Goal: Check status: Check status

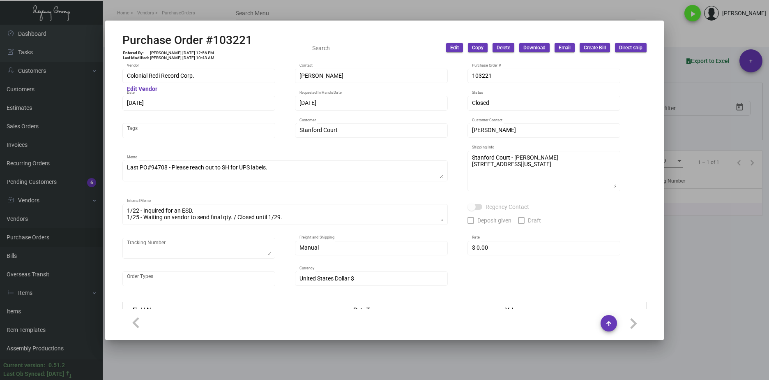
click at [681, 332] on div at bounding box center [384, 190] width 769 height 380
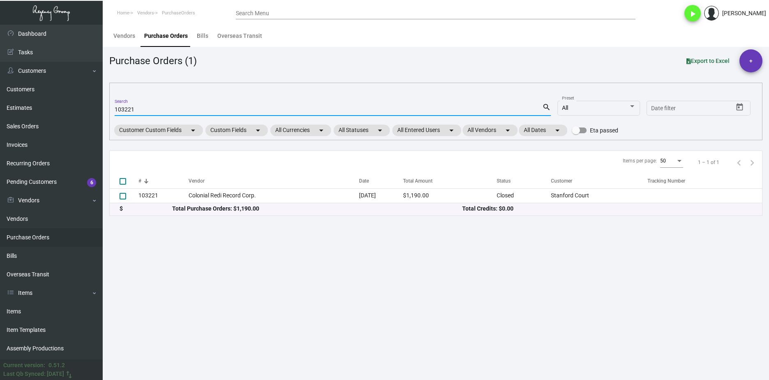
click at [131, 108] on input "103221" at bounding box center [329, 109] width 428 height 7
paste input "87957"
type input "87957"
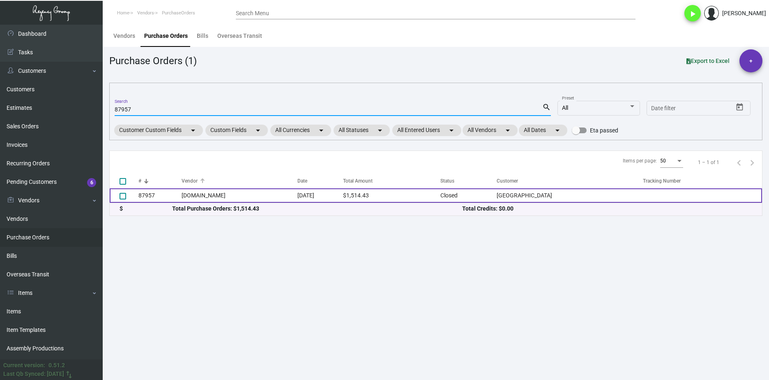
click at [209, 191] on td "[DOMAIN_NAME]" at bounding box center [240, 195] width 116 height 14
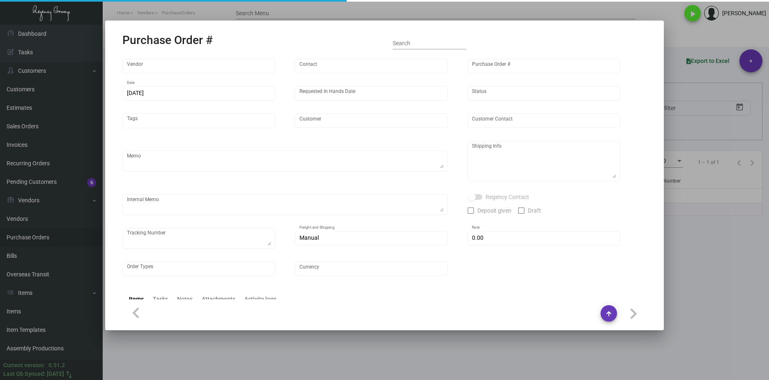
type input "[DOMAIN_NAME]"
type input "MISSING INFO MISSING INFO"
type input "87957"
type input "[DATE]"
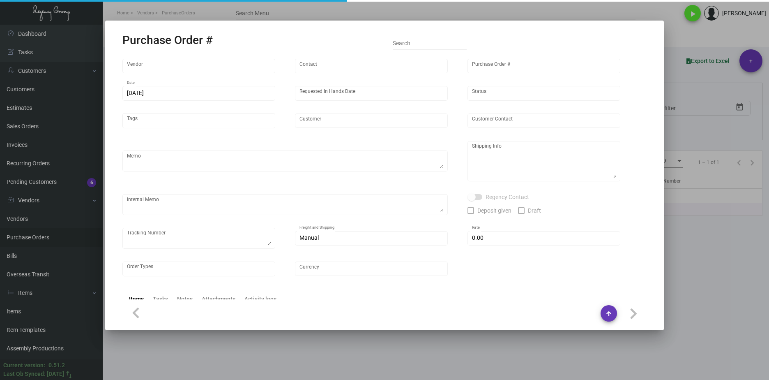
type input "[GEOGRAPHIC_DATA]"
type textarea "Regency Group NJ [PERSON_NAME] [STREET_ADDRESS]"
checkbox input "true"
type input "$ 0.00"
type input "United States Dollar $"
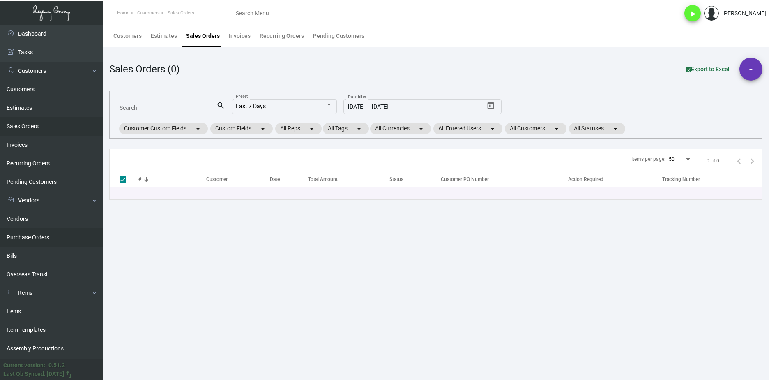
click at [58, 238] on link "Purchase Orders" at bounding box center [51, 237] width 103 height 18
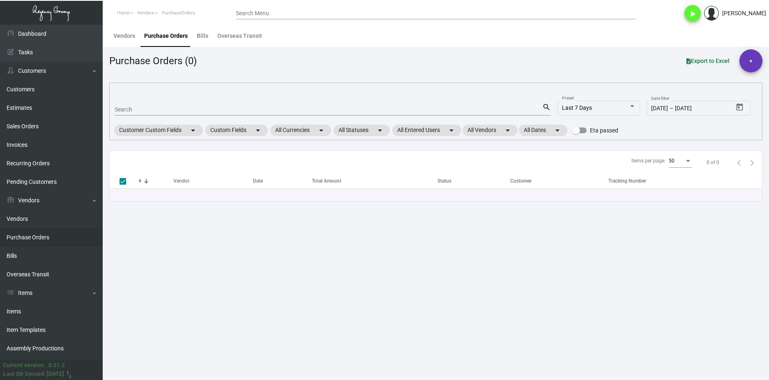
click at [132, 118] on mat-form-field "Search search" at bounding box center [333, 108] width 436 height 25
click at [132, 114] on div "Search" at bounding box center [329, 109] width 428 height 13
paste input "102610"
type input "102610"
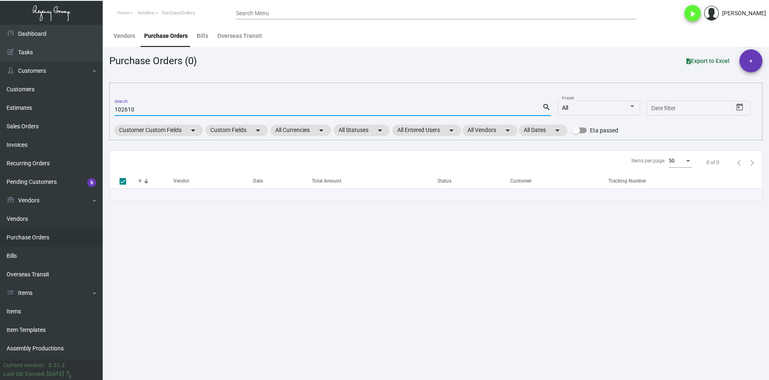
checkbox input "false"
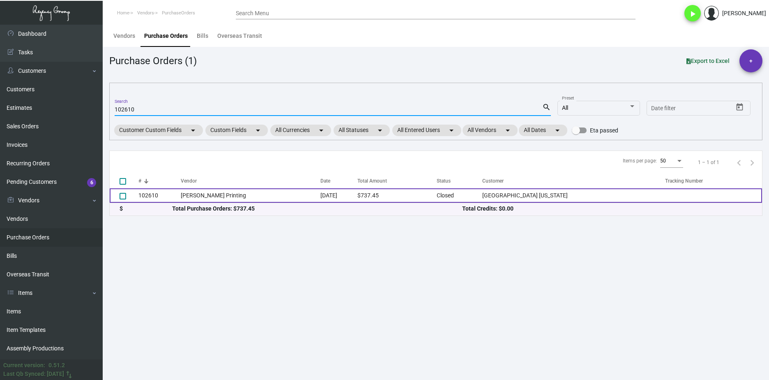
click at [180, 193] on td "102610" at bounding box center [159, 195] width 42 height 14
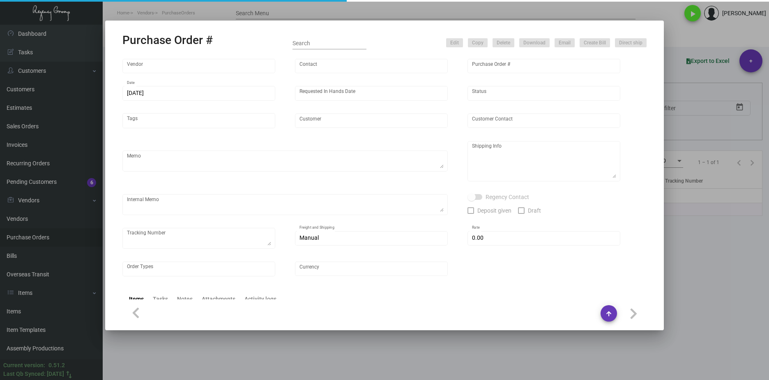
type input "[PERSON_NAME] Printing"
type input "[PERSON_NAME]"
type input "102610"
type input "12/7/2023"
type input "12/14/2023"
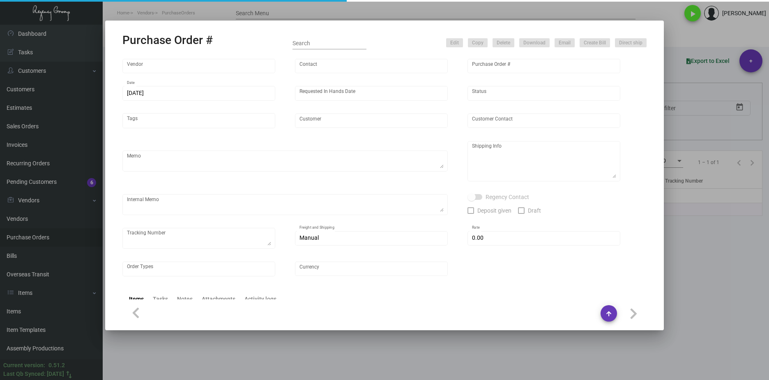
type input "Hard Rock Hotel New York"
type textarea "PLEASE SEND PDF PROOFS TO OUR ART TEAM ; ART@THEREGENCYGROUP.NET WITH ME IN CC!…"
type textarea "Regency Group NJ - Alex Penate 22 Belgrove Dr. Kearny, NJ, 07032 US"
type textarea "12.7 - The last job was printed incorrectly with the QR Code cut off, this is a…"
checkbox input "true"
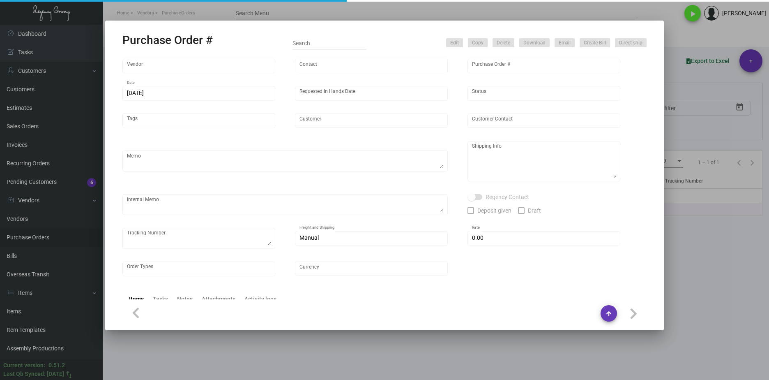
type input "$ 0.00"
type input "United States Dollar $"
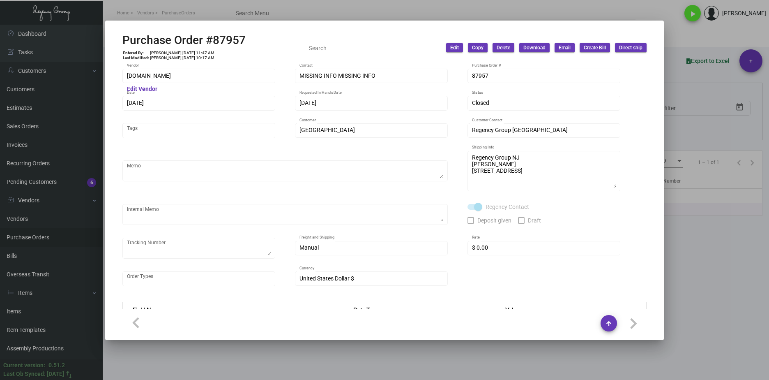
click at [52, 155] on div at bounding box center [384, 190] width 769 height 380
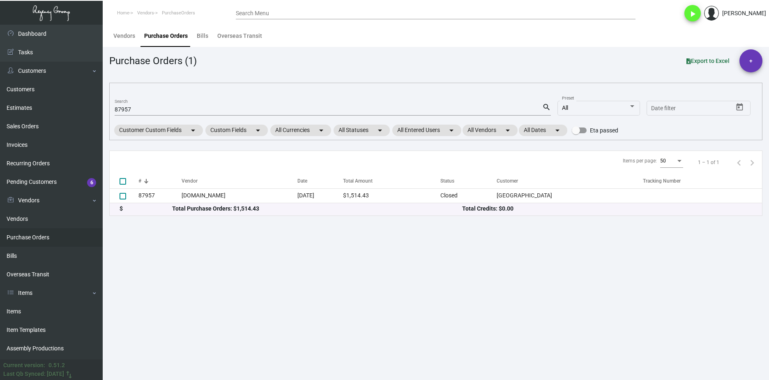
click at [35, 236] on link "Purchase Orders" at bounding box center [51, 237] width 103 height 18
click at [137, 120] on mat-form-field "87957 Search search" at bounding box center [333, 108] width 436 height 25
click at [134, 115] on div "87957 Search" at bounding box center [329, 109] width 428 height 13
click at [134, 112] on input "87957" at bounding box center [329, 109] width 428 height 7
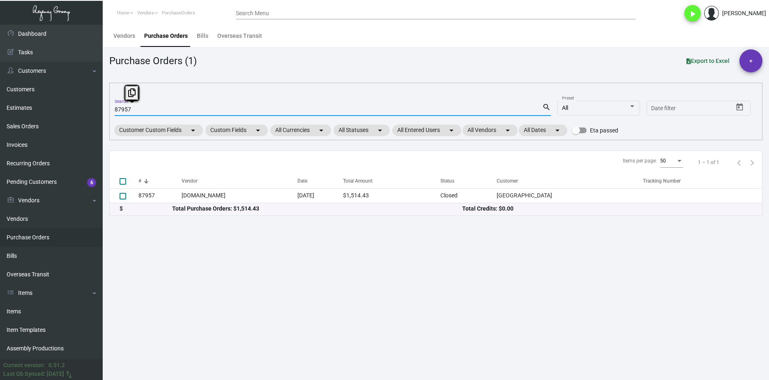
click at [134, 112] on input "87957" at bounding box center [329, 109] width 428 height 7
paste input "106535"
type input "87957106535"
click at [131, 111] on input "87957106535" at bounding box center [329, 109] width 428 height 7
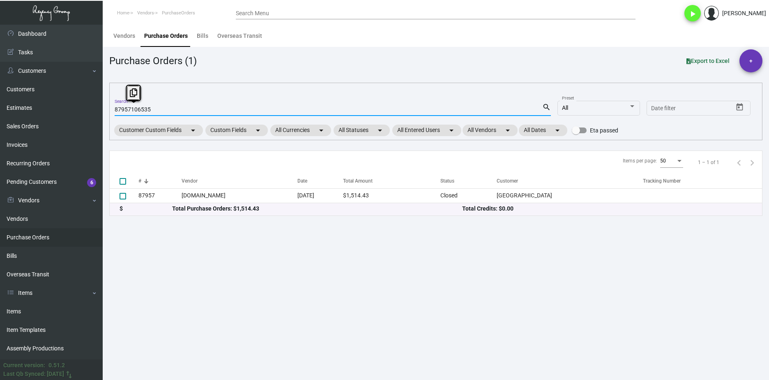
checkbox input "true"
paste input
type input "106535"
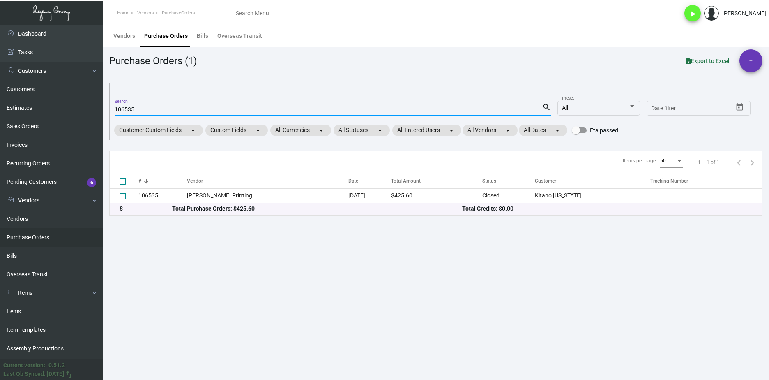
checkbox input "false"
type input "106535"
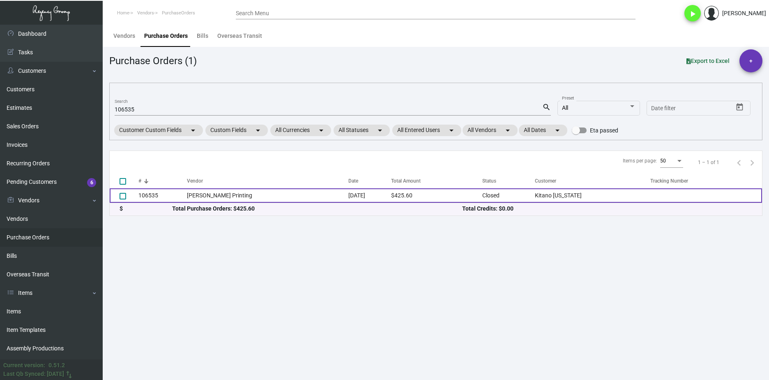
click at [243, 194] on td "[PERSON_NAME] Printing" at bounding box center [267, 195] width 161 height 14
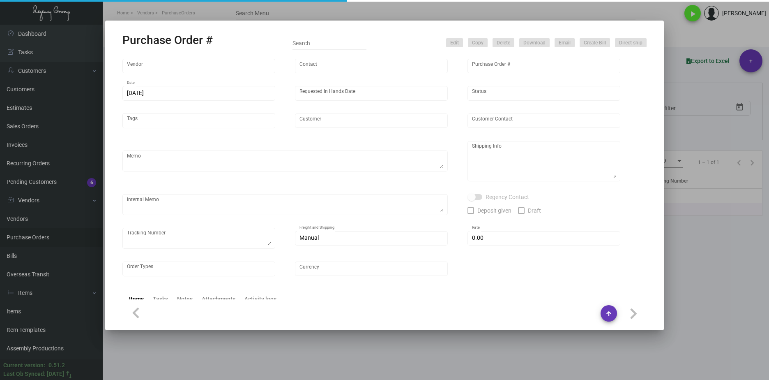
type input "[PERSON_NAME] Printing"
type input "[PERSON_NAME]"
type input "106535"
type input "[DATE]"
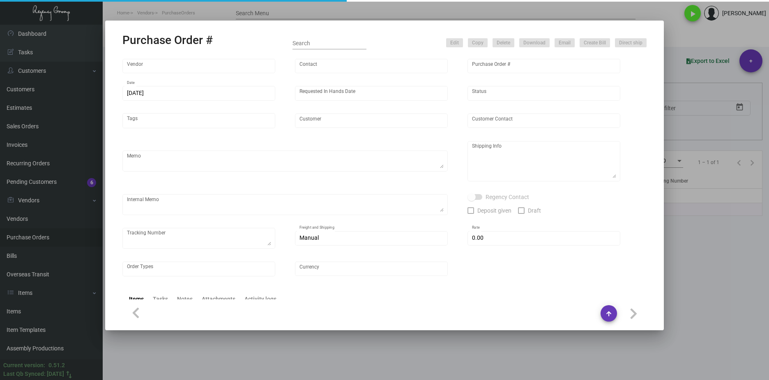
type input "Kitano [US_STATE]"
type input "[PERSON_NAME]"
type textarea "Please reach out to SH for UPS labels. Reorder - Purchase Order #102105"
type textarea "Kitano [US_STATE] - [PERSON_NAME][GEOGRAPHIC_DATA][STREET_ADDRESS][US_STATE]"
type textarea "7/25 - Requested ESD."
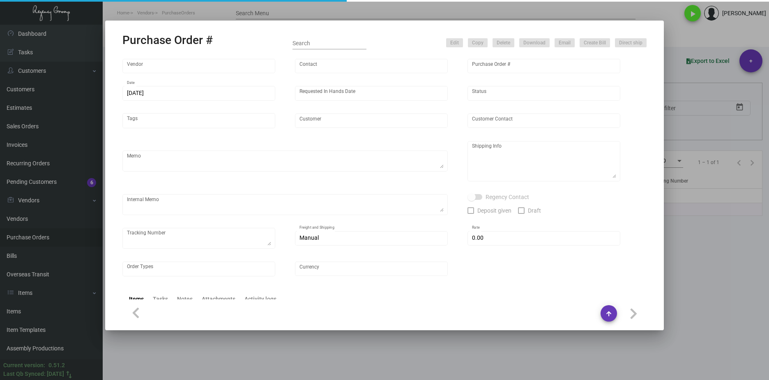
type input "$ 0.00"
type input "United States Dollar $"
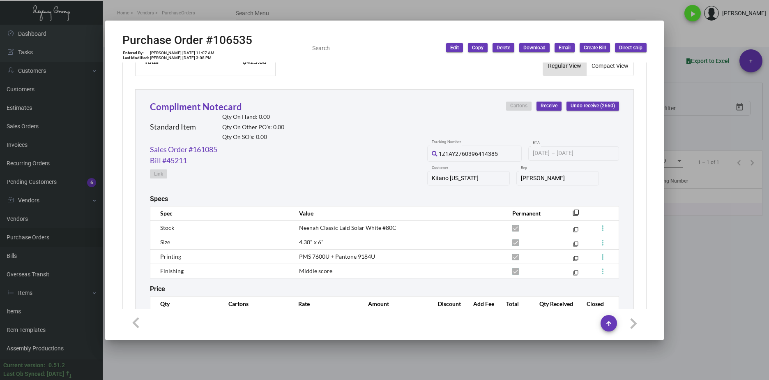
scroll to position [401, 0]
